Goal: Check status: Check status

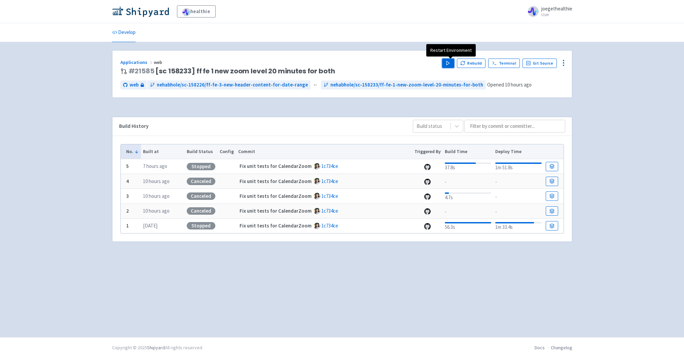
click at [454, 62] on button "Play" at bounding box center [448, 63] width 12 height 9
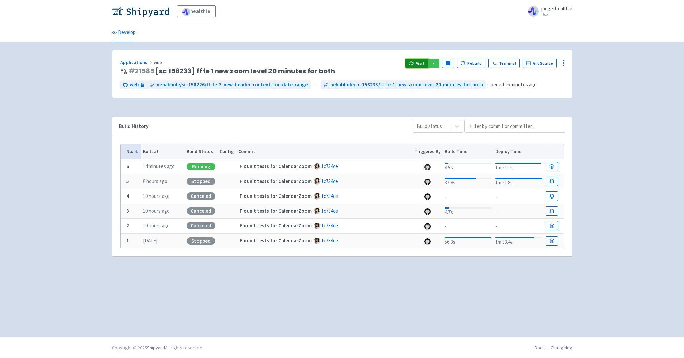
click at [423, 62] on span "Visit" at bounding box center [420, 63] width 9 height 5
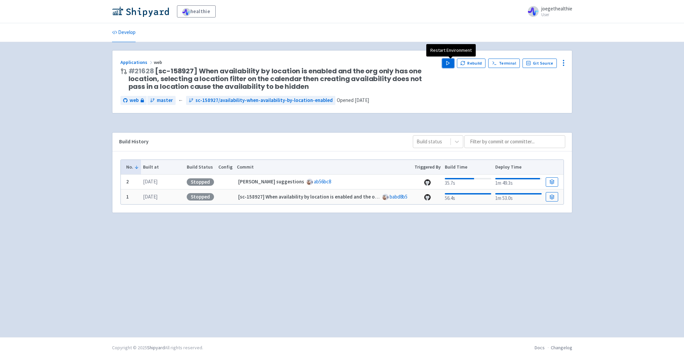
click at [450, 65] on icon "button" at bounding box center [447, 63] width 5 height 5
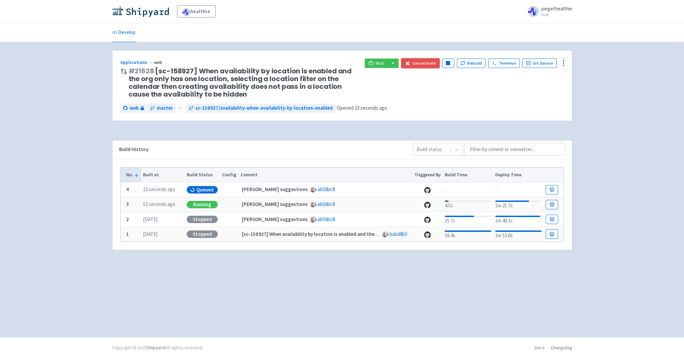
click at [420, 66] on button "Cancel build" at bounding box center [420, 63] width 38 height 9
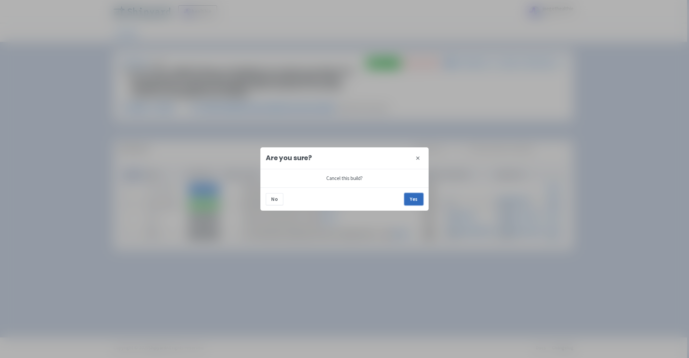
click at [411, 201] on button "Yes" at bounding box center [413, 199] width 19 height 12
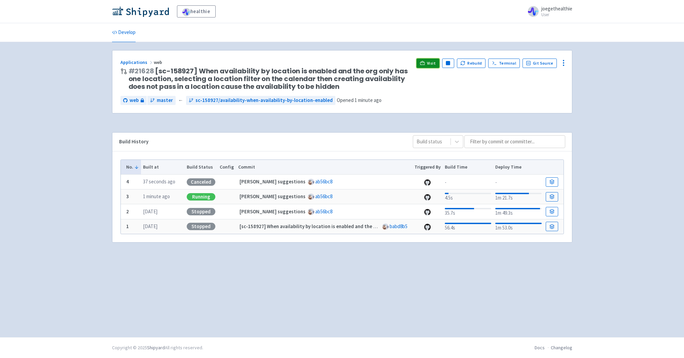
click at [430, 64] on span "Visit" at bounding box center [431, 63] width 9 height 5
click at [190, 196] on div "Running" at bounding box center [201, 196] width 29 height 7
click at [425, 65] on icon at bounding box center [422, 63] width 5 height 5
click at [203, 193] on div "Running" at bounding box center [201, 196] width 29 height 7
click at [550, 196] on icon at bounding box center [552, 195] width 4 height 2
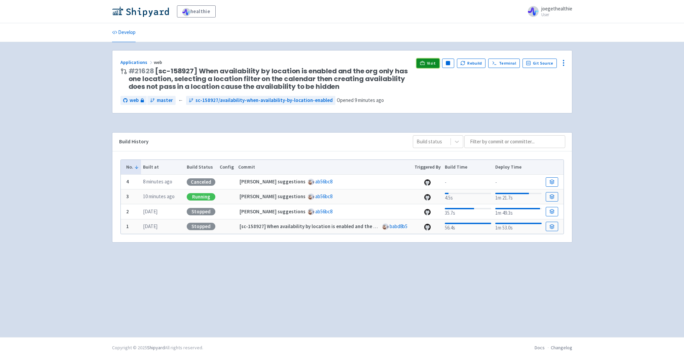
click at [432, 64] on span "Visit" at bounding box center [431, 63] width 9 height 5
click at [450, 64] on rect "button" at bounding box center [448, 63] width 4 height 4
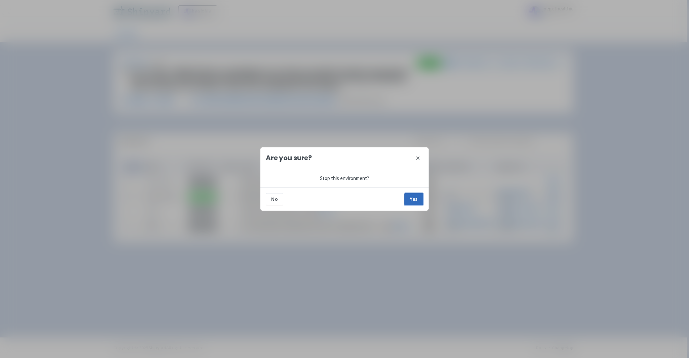
click at [413, 199] on button "Yes" at bounding box center [413, 199] width 19 height 12
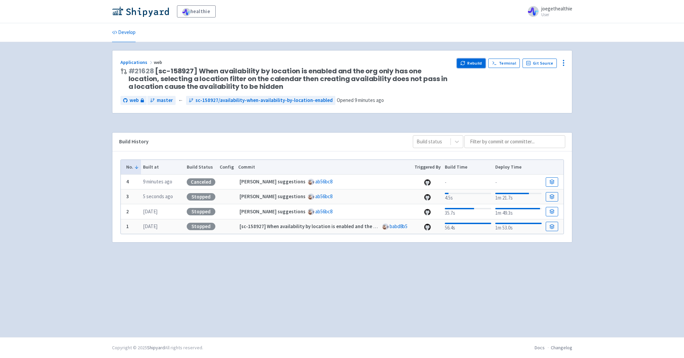
click at [474, 65] on button "Rebuild" at bounding box center [471, 63] width 29 height 9
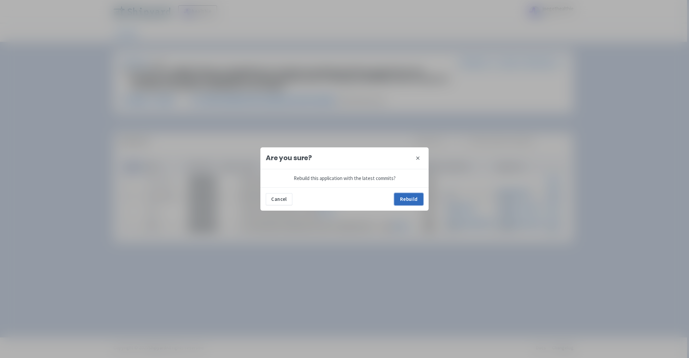
click at [401, 199] on button "Rebuild" at bounding box center [408, 199] width 29 height 12
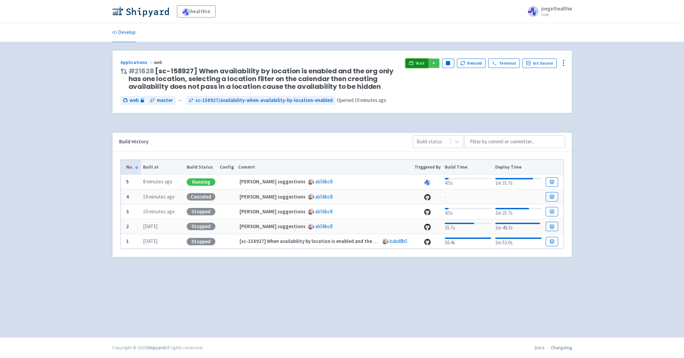
click at [414, 66] on link "Visit" at bounding box center [416, 63] width 23 height 9
